Goal: Answer question/provide support: Answer question/provide support

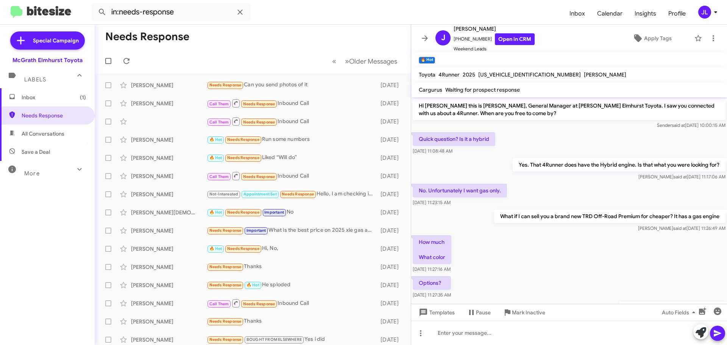
scroll to position [239, 0]
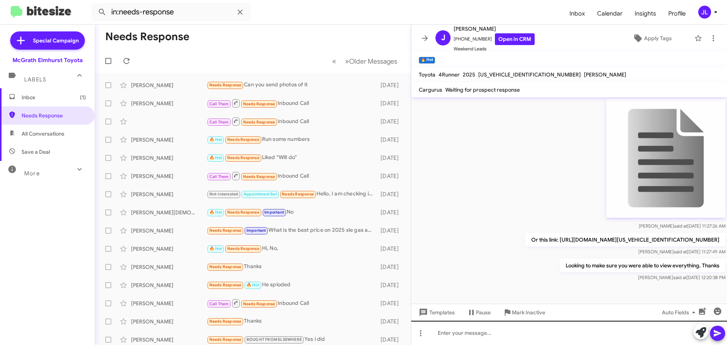
click at [469, 331] on div at bounding box center [569, 333] width 316 height 24
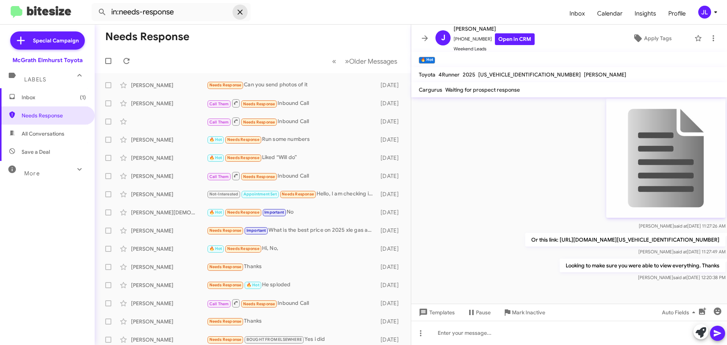
click at [242, 10] on icon at bounding box center [240, 12] width 9 height 9
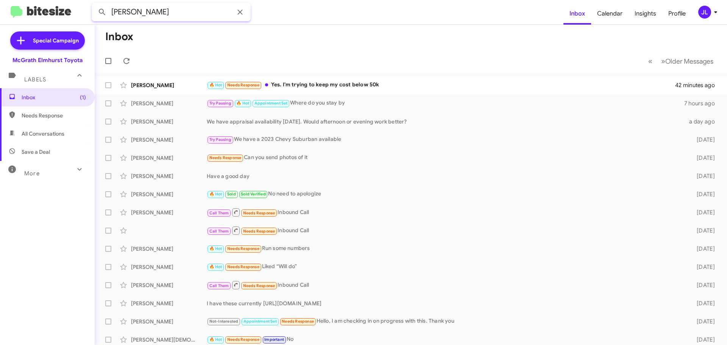
type input "[PERSON_NAME]"
click at [95, 5] on button at bounding box center [102, 12] width 15 height 15
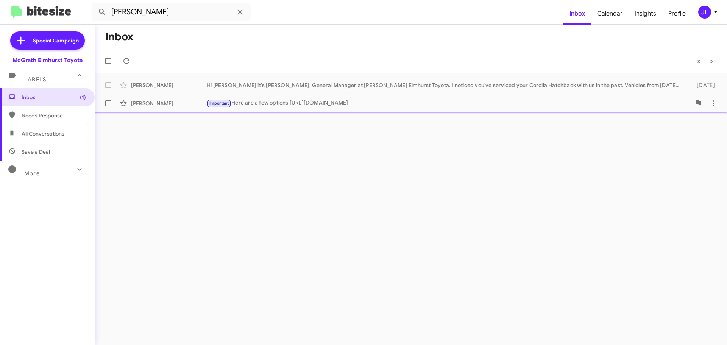
click at [286, 107] on div "Important Here are a few options [URL][DOMAIN_NAME]" at bounding box center [449, 103] width 484 height 9
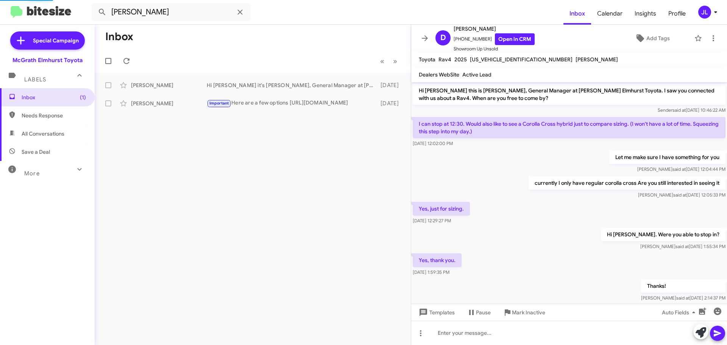
scroll to position [301, 0]
